Goal: Information Seeking & Learning: Learn about a topic

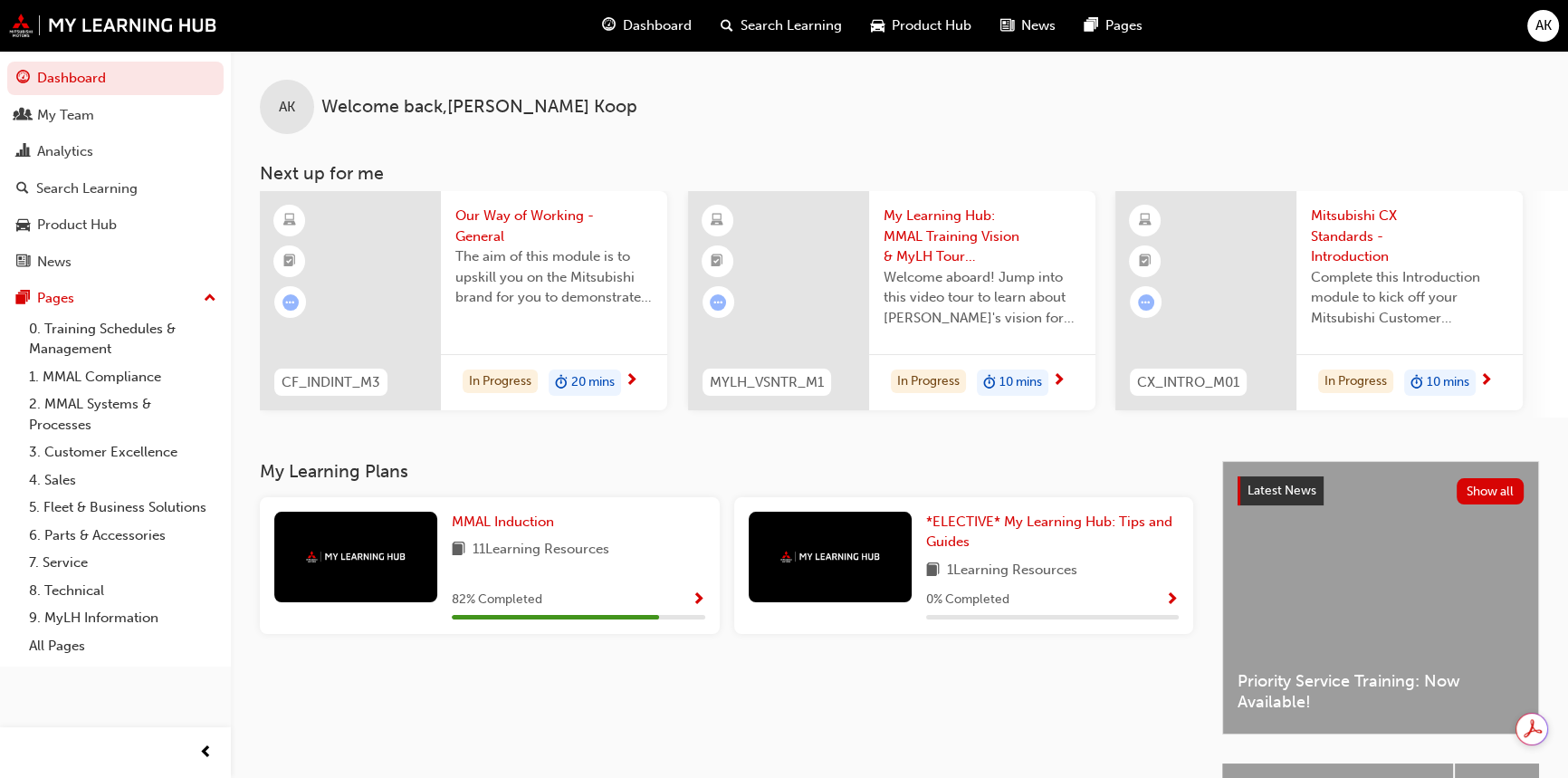
click at [115, 407] on link "2. MMAL Systems & Processes" at bounding box center [122, 414] width 201 height 48
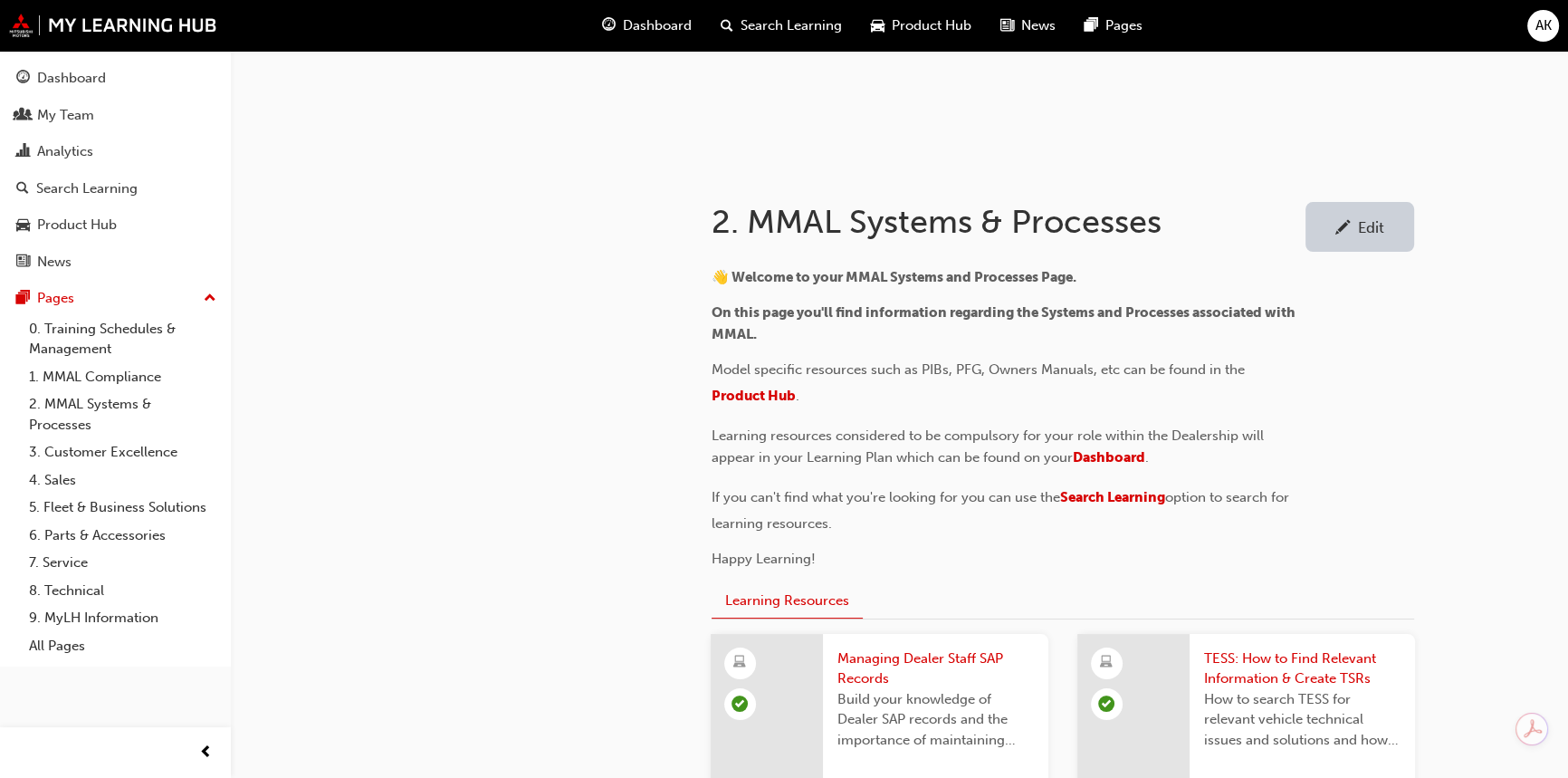
scroll to position [411, 0]
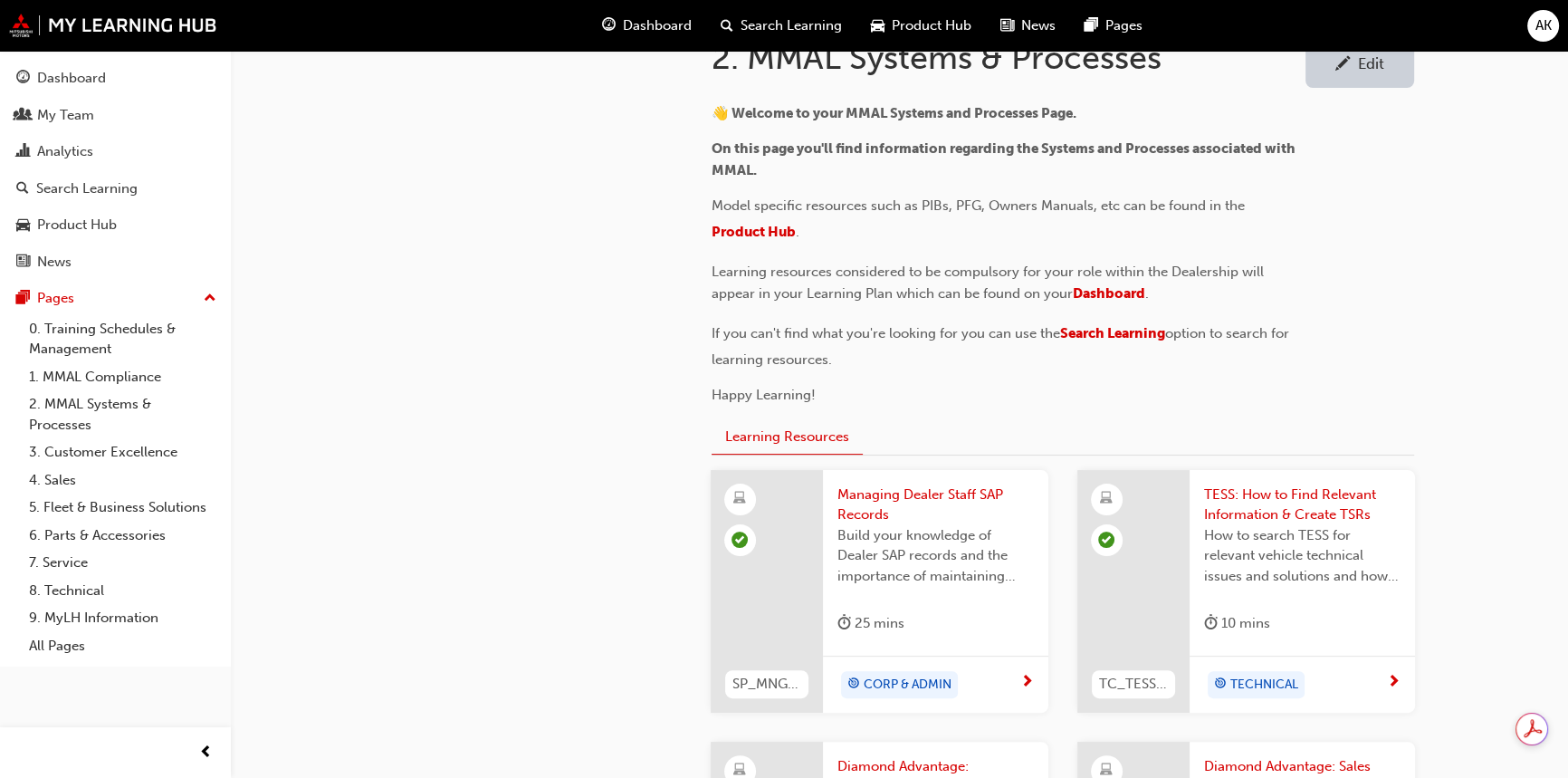
drag, startPoint x: 603, startPoint y: 507, endPoint x: 607, endPoint y: 464, distance: 43.2
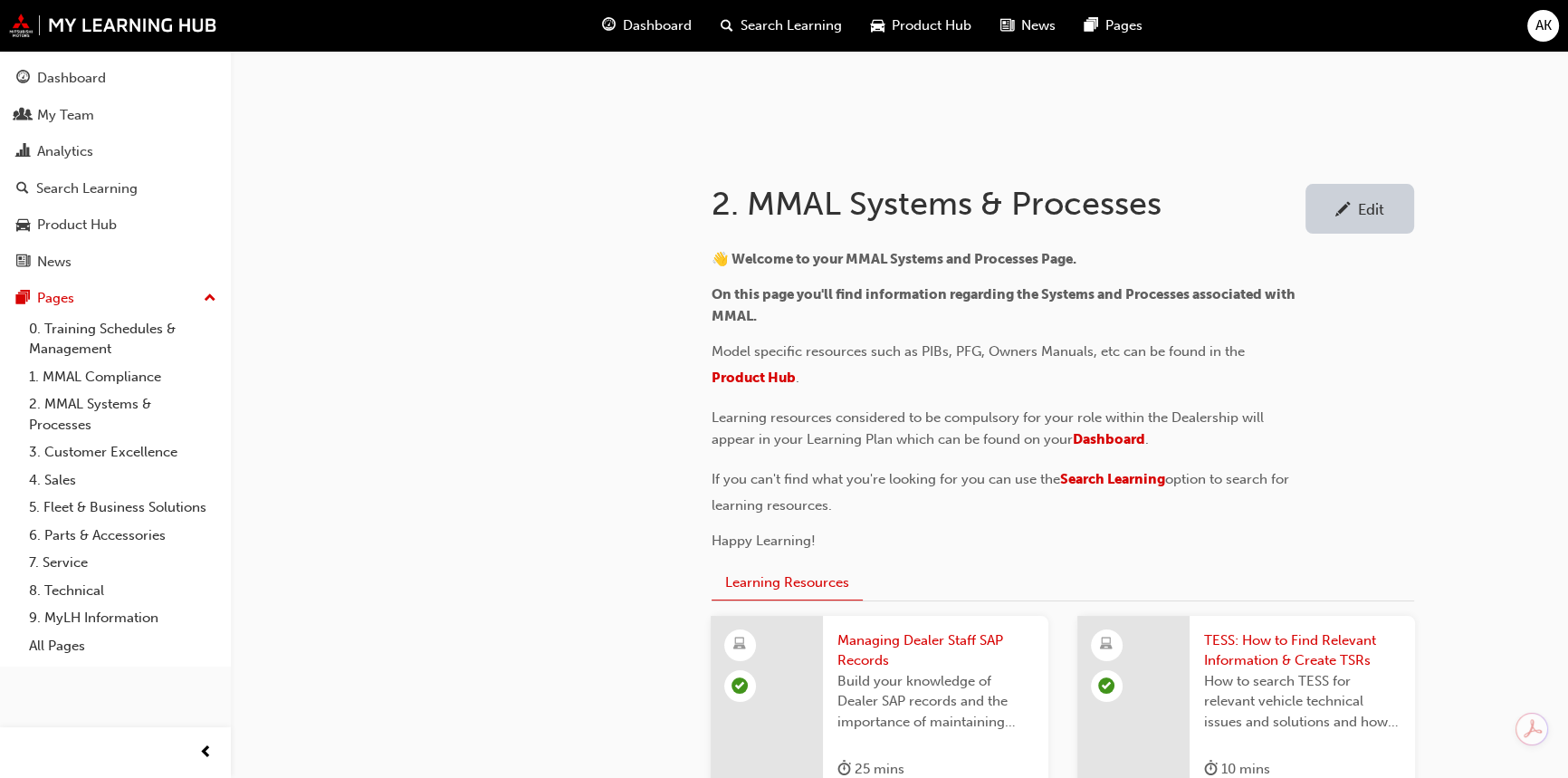
scroll to position [82, 0]
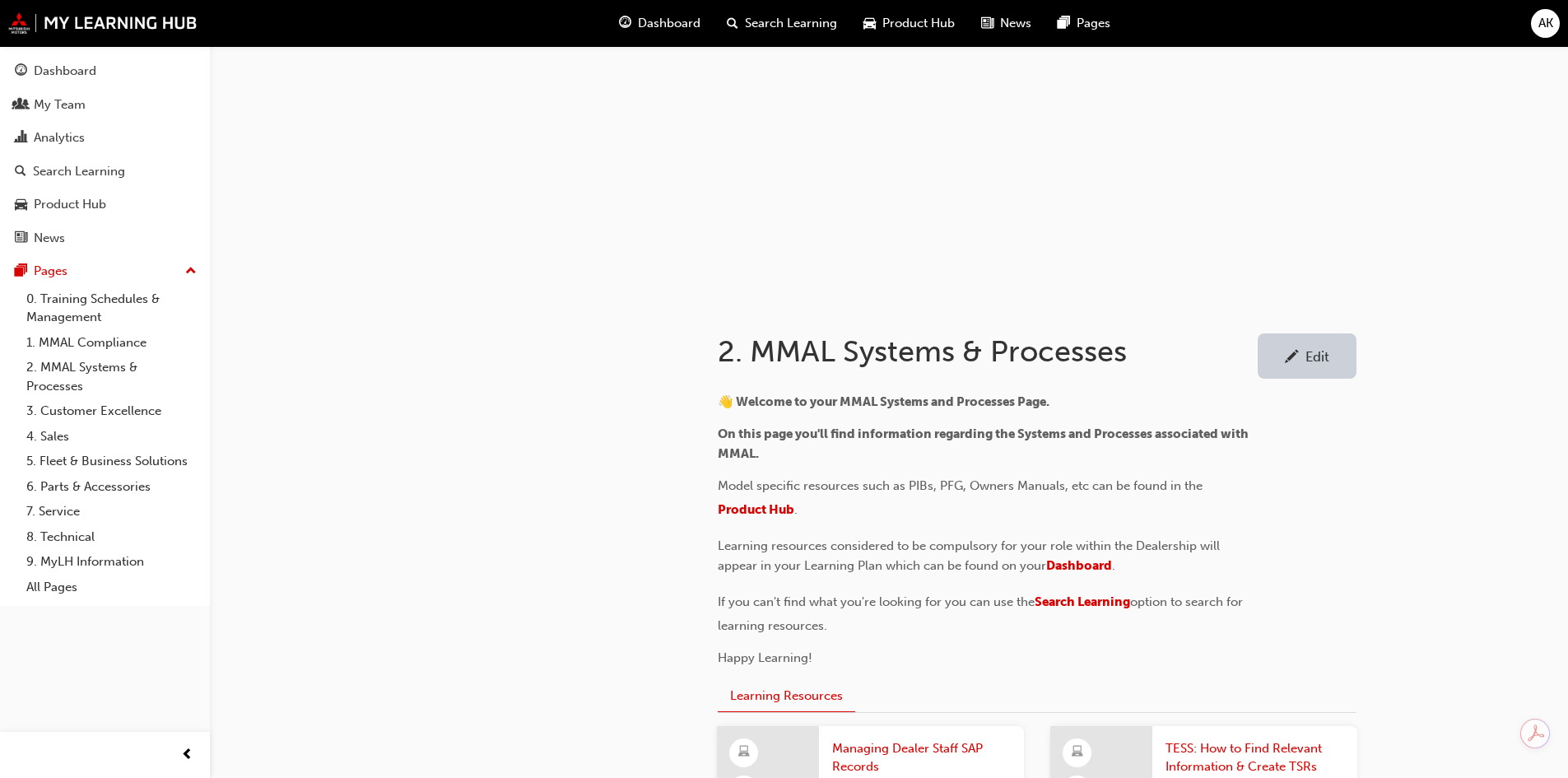
drag, startPoint x: 1253, startPoint y: 0, endPoint x: 802, endPoint y: 518, distance: 686.8
click at [1018, 514] on p "Model specific resources such as PIBs, PFG, Owners Manuals, etc can be found in…" at bounding box center [985, 500] width 535 height 48
click at [782, 518] on p "Model specific resources such as PIBs, PFG, Owners Manuals, etc can be found in…" at bounding box center [985, 500] width 535 height 48
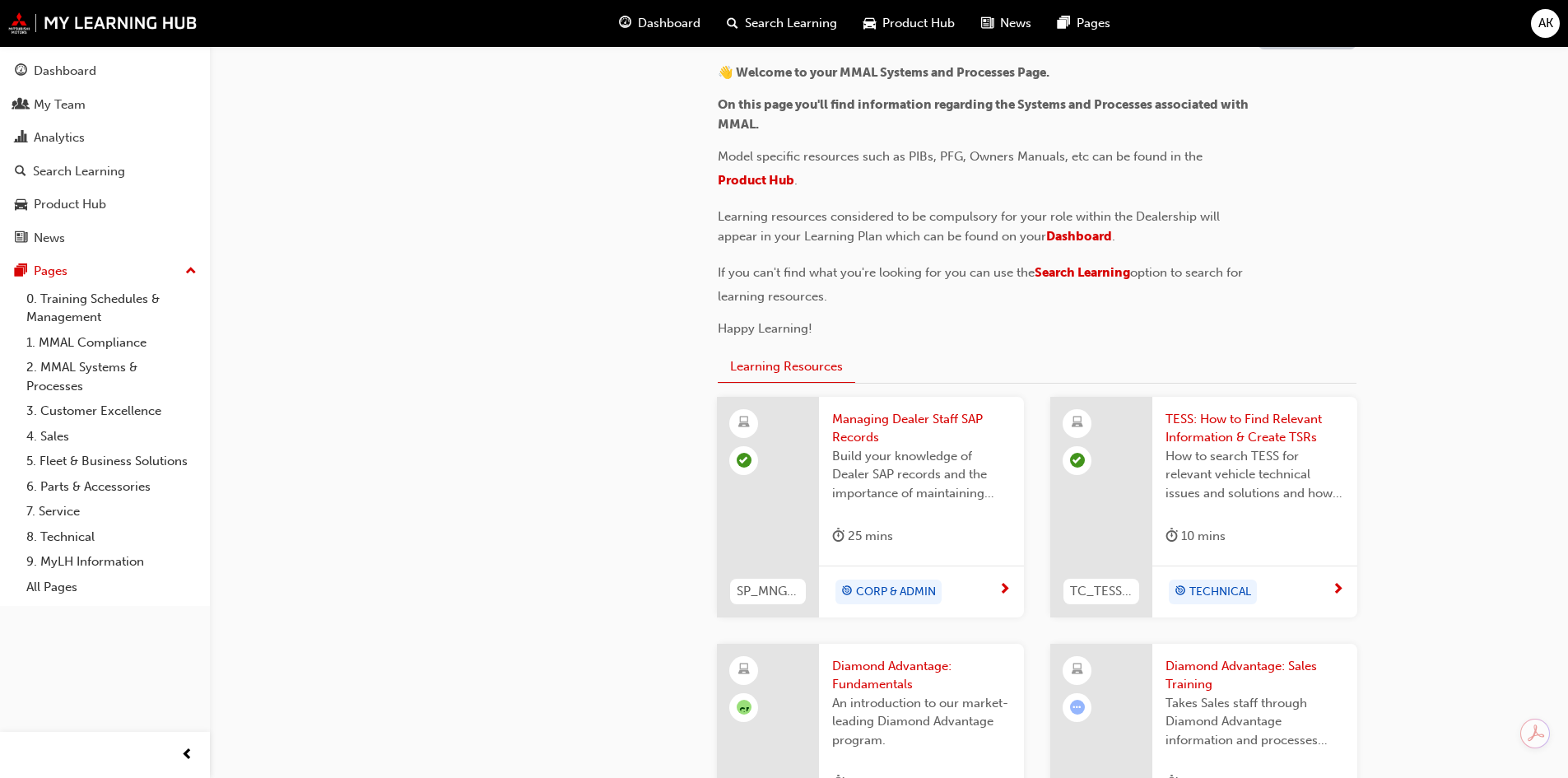
scroll to position [158, 0]
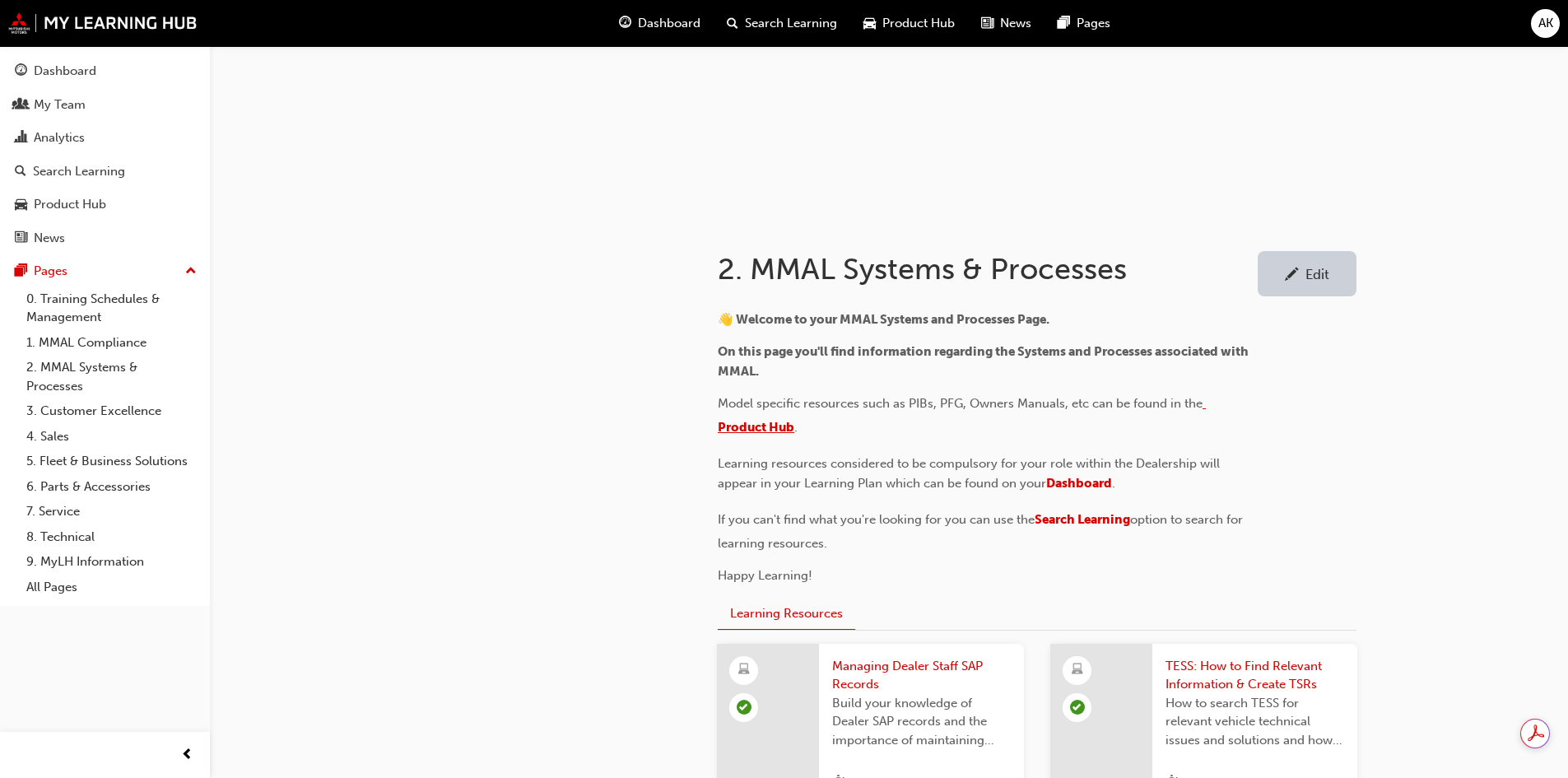
click at [779, 426] on span "Product Hub" at bounding box center [756, 427] width 77 height 15
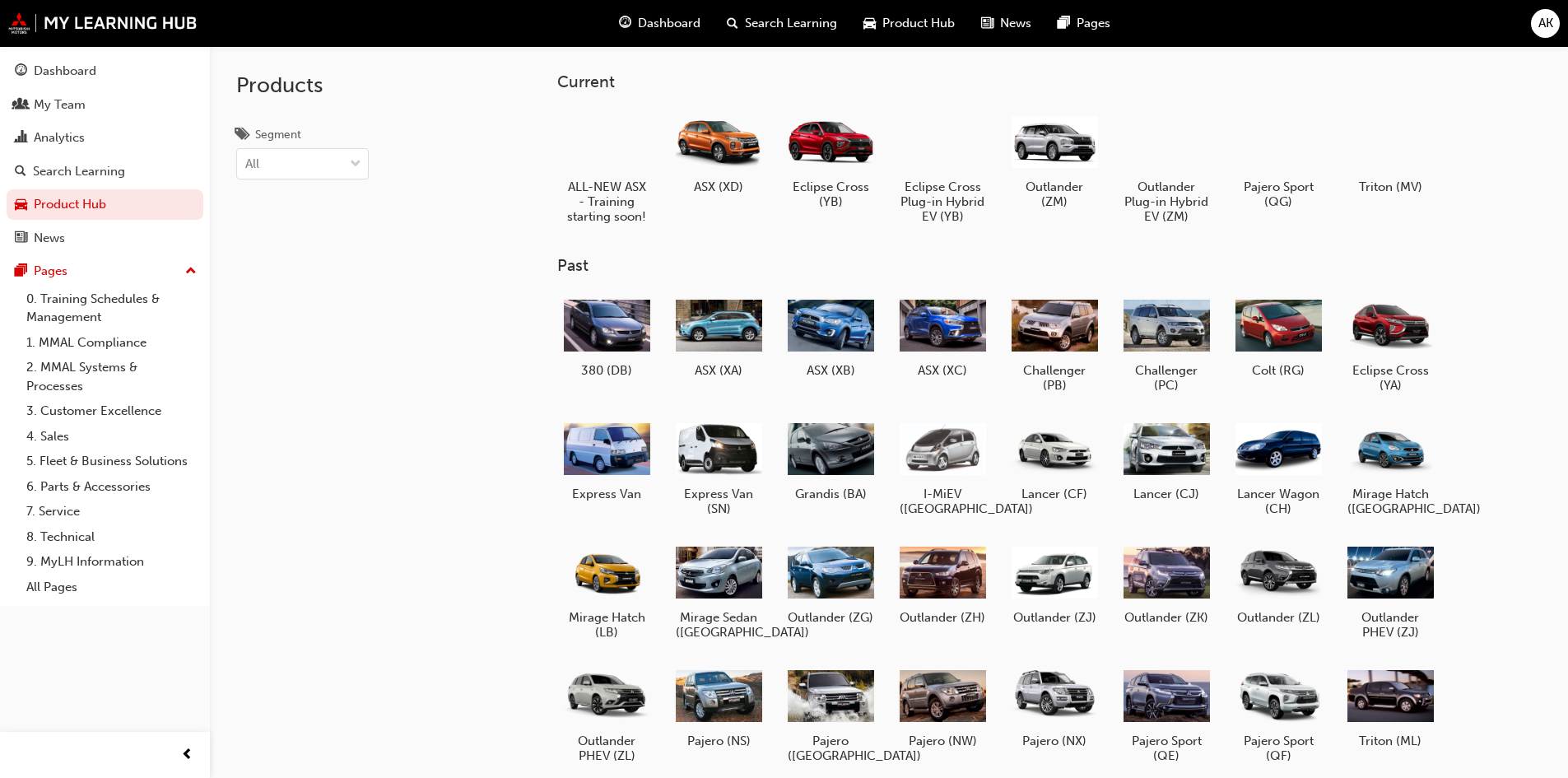
click at [1494, 111] on div "Current ALL-NEW ASX - Training starting soon! ASX (XD) Eclipse Cross (YB) Eclip…" at bounding box center [1025, 522] width 988 height 900
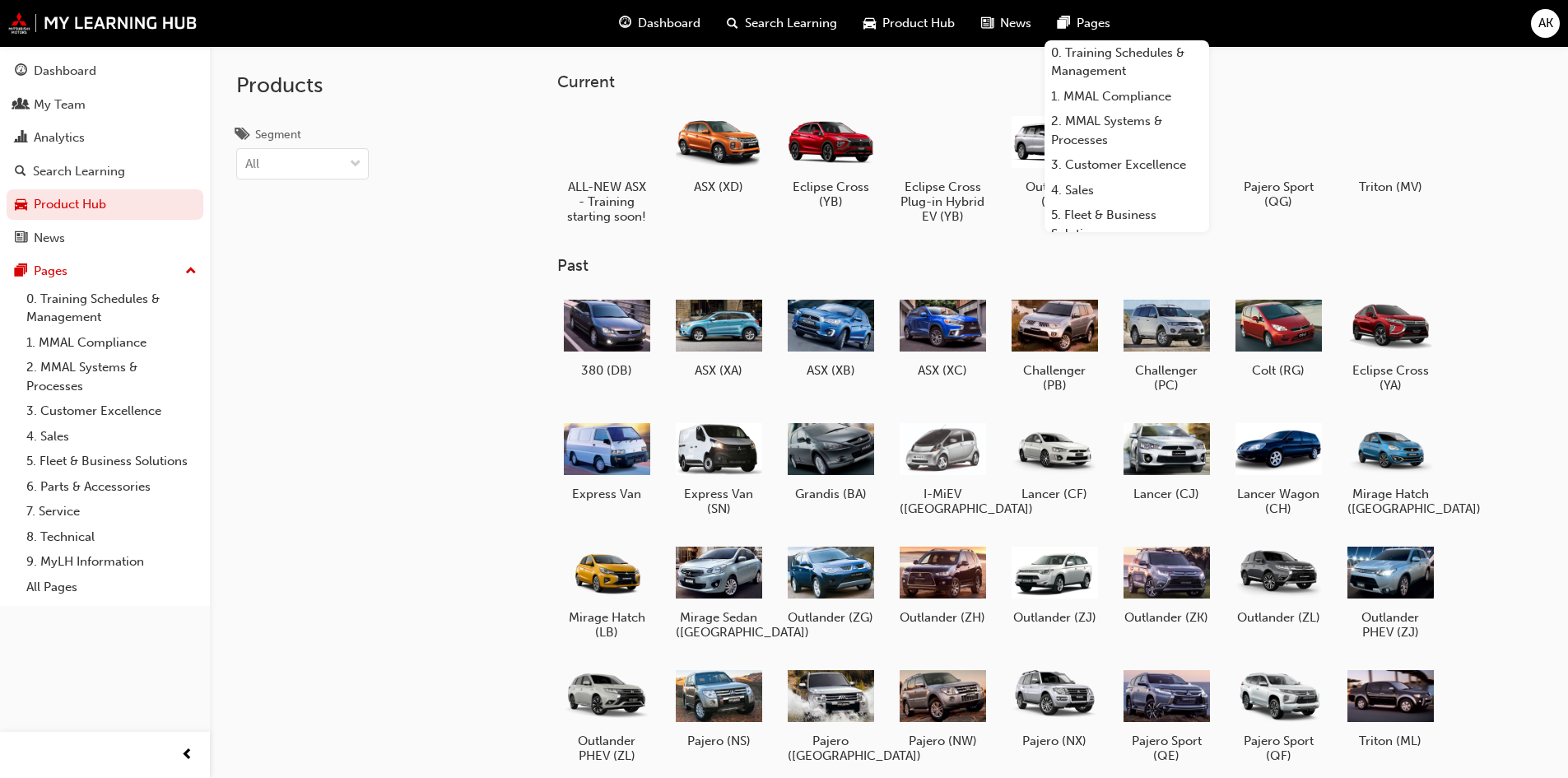
click at [459, 257] on div "Products Segment All" at bounding box center [345, 435] width 272 height 778
click at [482, 242] on div "Current ALL-NEW ASX - Training starting soon! ASX (XD) Eclipse Cross (YB) Eclip…" at bounding box center [888, 435] width 1358 height 778
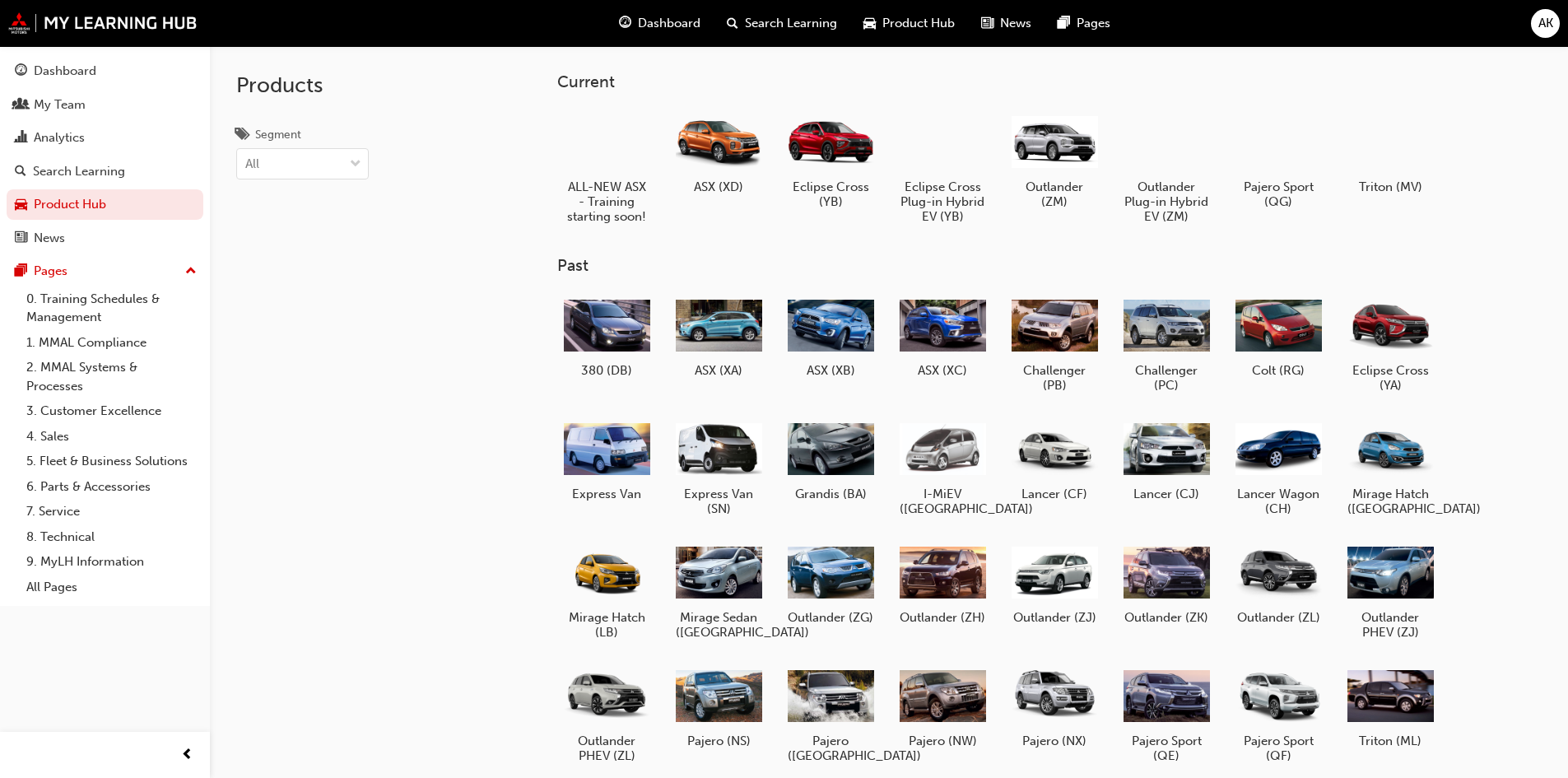
click at [1445, 183] on div "ALL-NEW ASX - Training starting soon! ASX (XD) Eclipse Cross (YB) Eclipse Cross…" at bounding box center [1025, 173] width 935 height 138
click at [1480, 159] on div "ALL-NEW ASX - Training starting soon! ASX (XD) Eclipse Cross (YB) Eclipse Cross…" at bounding box center [1025, 173] width 935 height 138
click at [1485, 155] on div "ALL-NEW ASX - Training starting soon! ASX (XD) Eclipse Cross (YB) Eclipse Cross…" at bounding box center [1025, 173] width 935 height 138
click at [1489, 210] on div "ALL-NEW ASX - Training starting soon! ASX (XD) Eclipse Cross (YB) Eclipse Cross…" at bounding box center [1025, 173] width 935 height 138
